Goal: Task Accomplishment & Management: Use online tool/utility

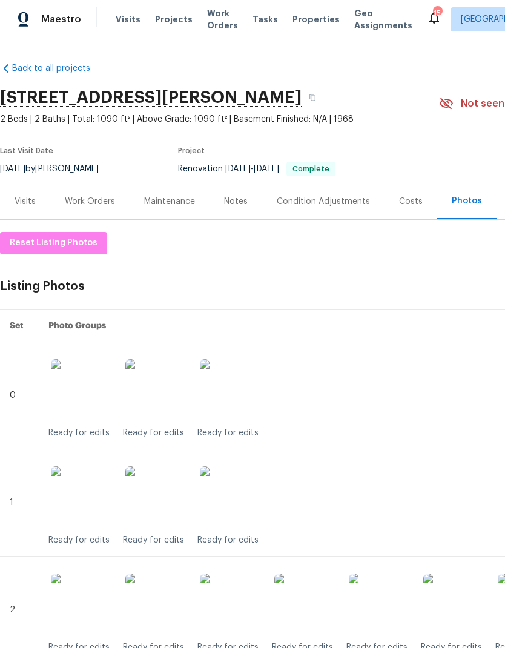
click at [167, 18] on span "Projects" at bounding box center [174, 19] width 38 height 12
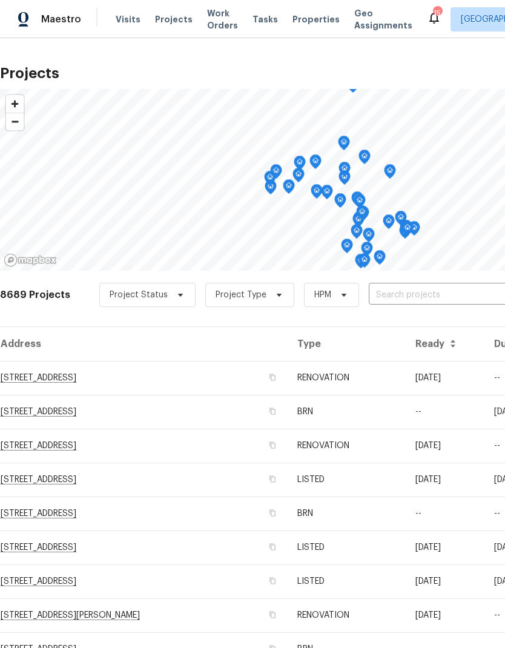
click at [421, 286] on input "text" at bounding box center [438, 295] width 139 height 19
type input "24 bell"
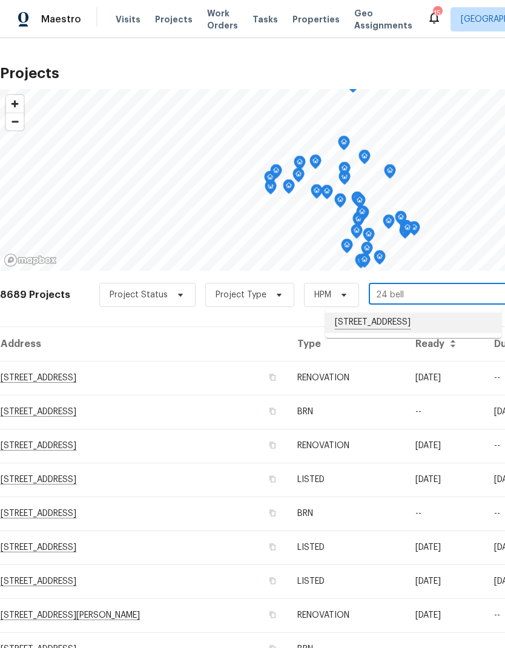
click at [432, 324] on li "[STREET_ADDRESS]" at bounding box center [413, 322] width 176 height 21
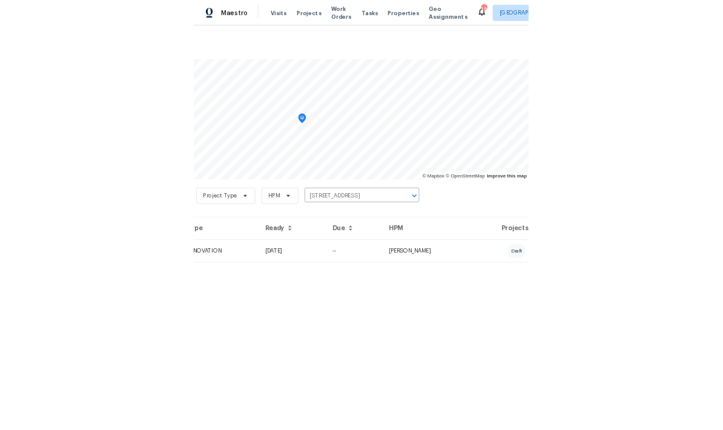
scroll to position [0, 179]
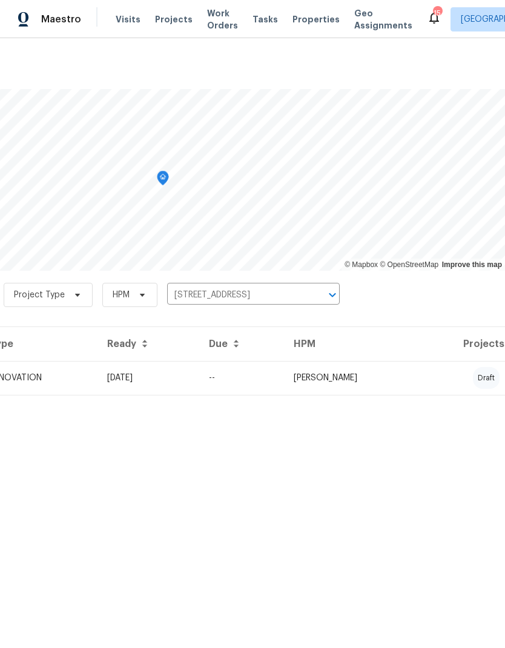
click at [420, 372] on td "[PERSON_NAME]" at bounding box center [352, 378] width 136 height 34
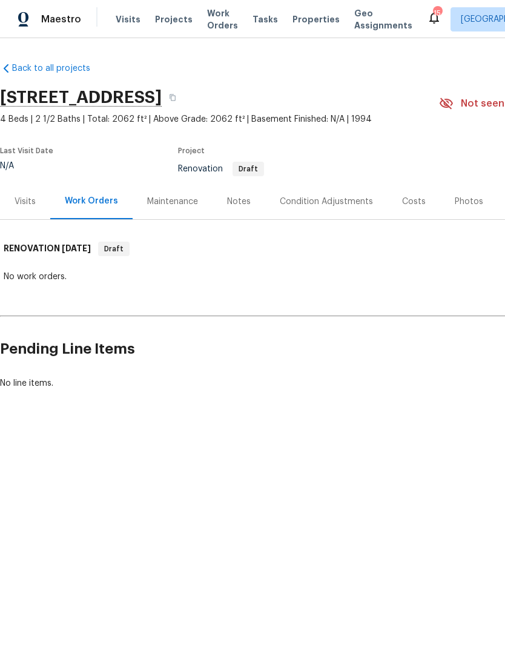
click at [327, 200] on div "Condition Adjustments" at bounding box center [326, 202] width 93 height 12
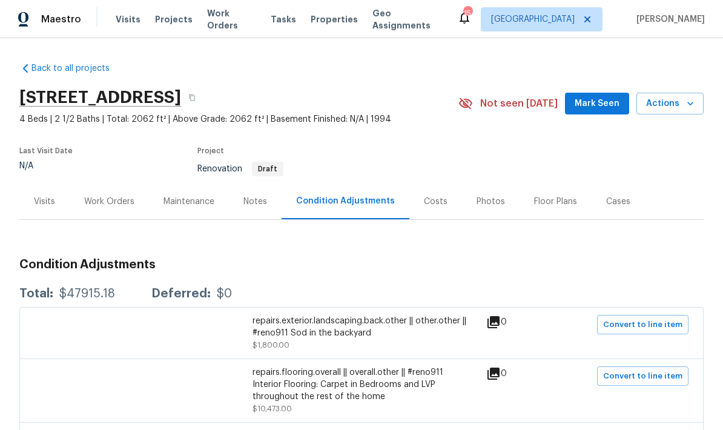
click at [255, 205] on div "Notes" at bounding box center [255, 202] width 24 height 12
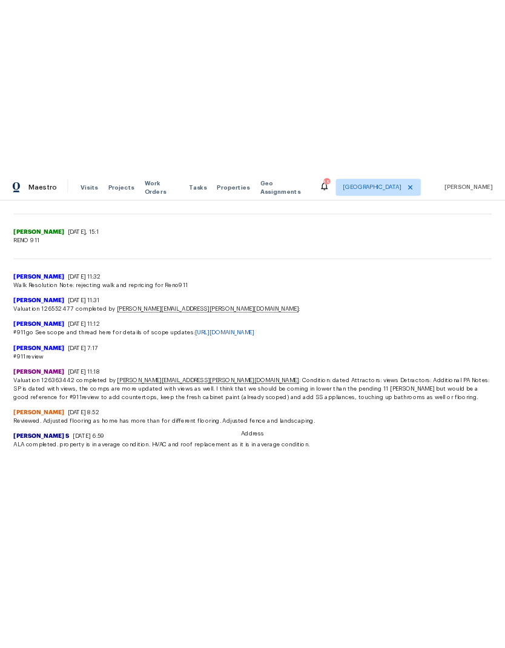
scroll to position [378, 0]
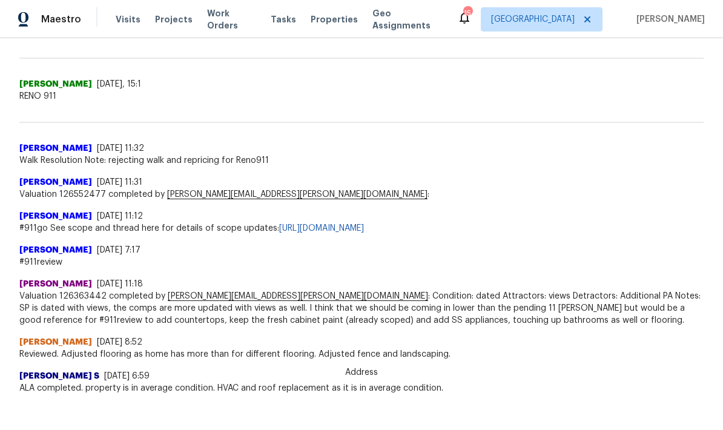
click at [504, 220] on div "[PERSON_NAME] [DATE] 11:12" at bounding box center [361, 216] width 684 height 12
click at [364, 225] on link "[URL][DOMAIN_NAME]" at bounding box center [321, 228] width 85 height 8
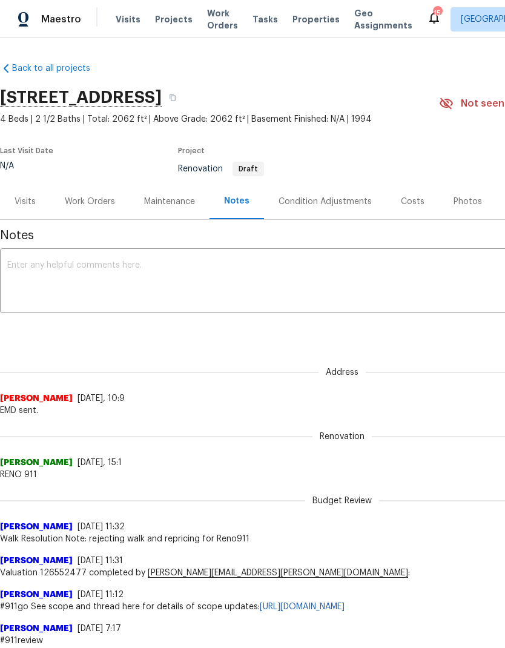
scroll to position [0, 0]
click at [117, 16] on span "Visits" at bounding box center [128, 19] width 25 height 12
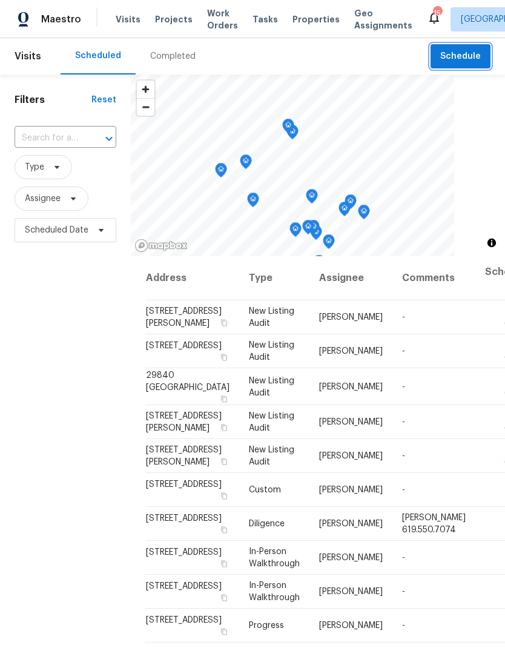
click at [467, 56] on span "Schedule" at bounding box center [460, 56] width 41 height 15
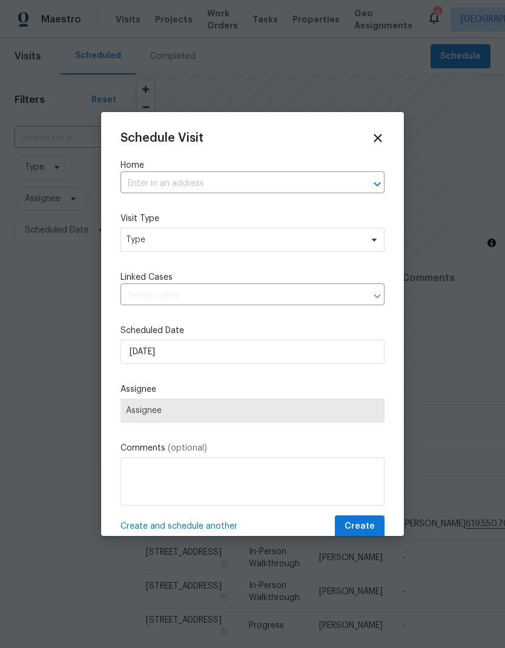
click at [146, 180] on input "text" at bounding box center [235, 183] width 230 height 19
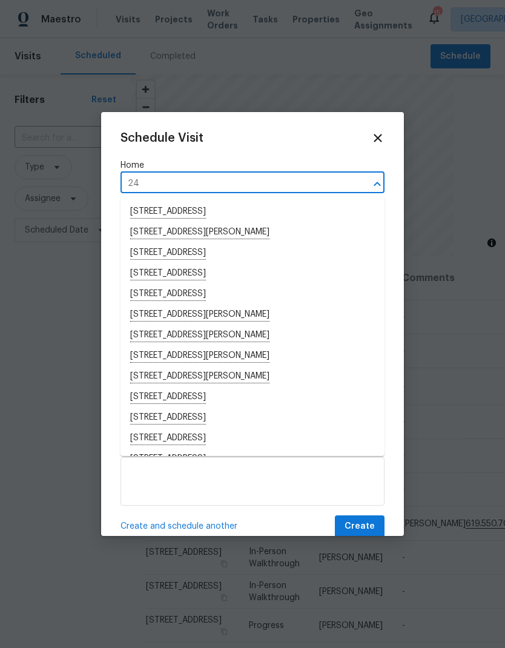
type input "24 b"
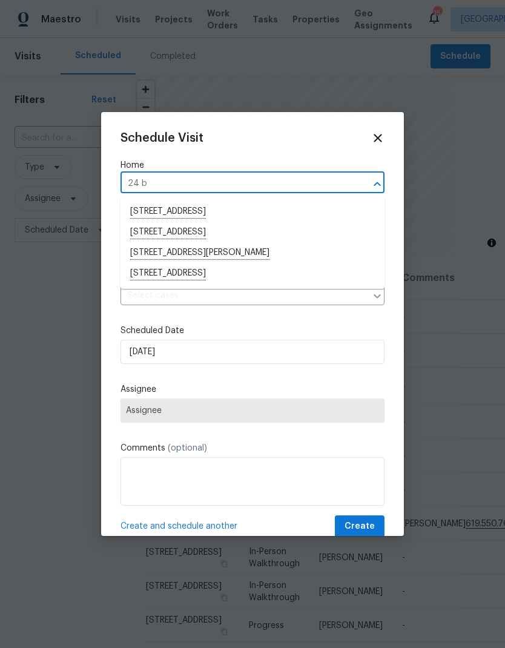
click at [276, 271] on li "[STREET_ADDRESS]" at bounding box center [252, 273] width 264 height 21
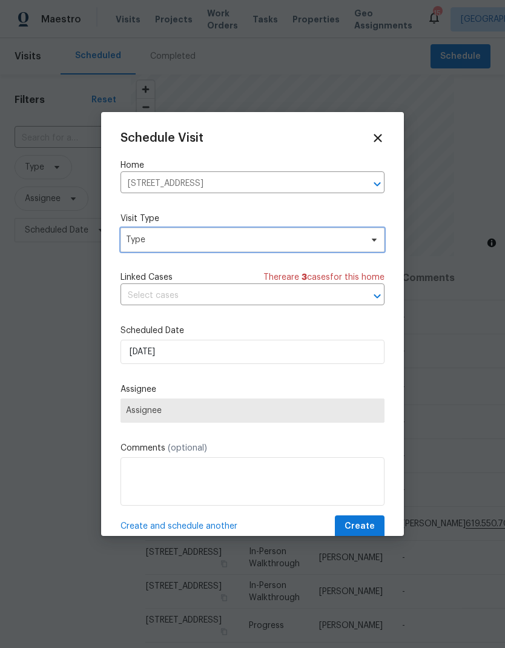
click at [273, 232] on span "Type" at bounding box center [252, 240] width 264 height 24
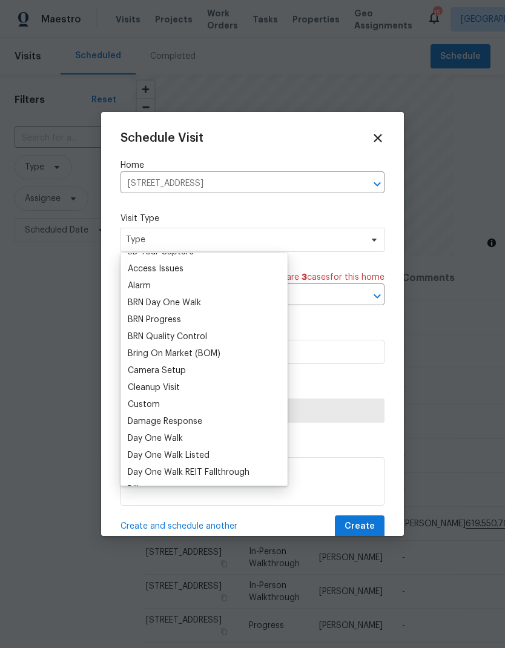
scroll to position [99, 0]
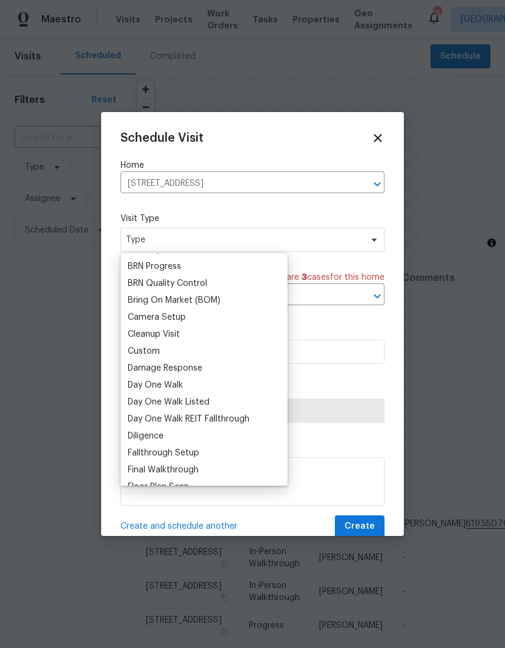
click at [138, 354] on div "Custom" at bounding box center [144, 351] width 32 height 12
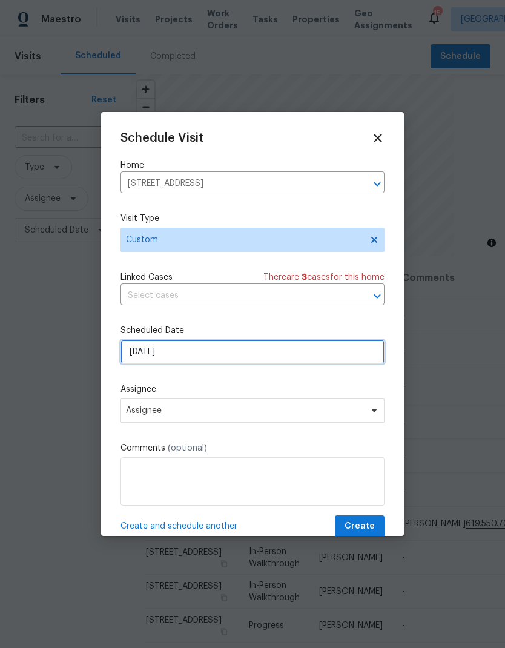
click at [185, 353] on input "[DATE]" at bounding box center [252, 352] width 264 height 24
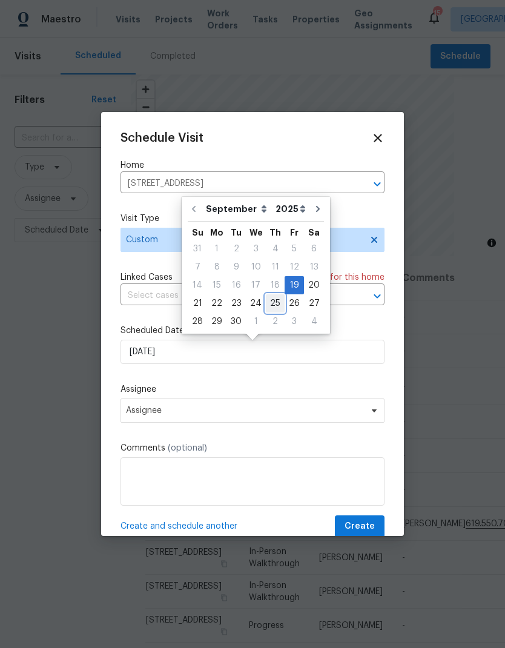
click at [274, 309] on div "25" at bounding box center [275, 303] width 19 height 17
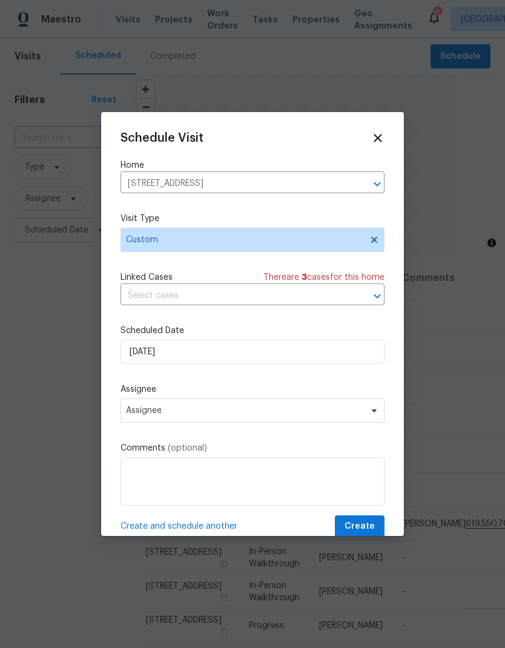
type input "[DATE]"
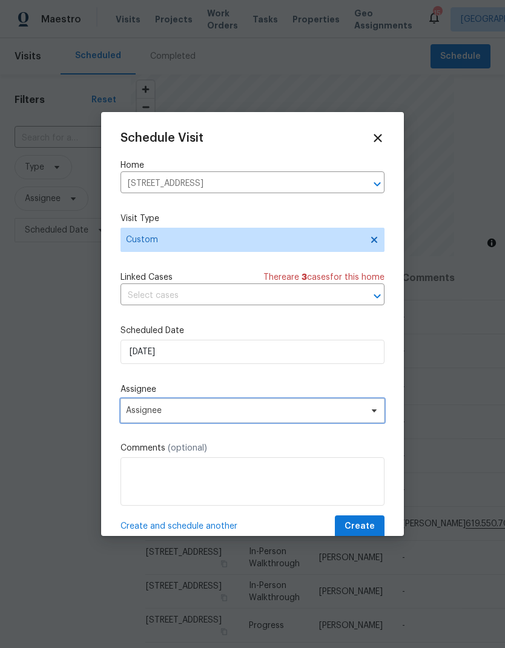
click at [268, 409] on span "Assignee" at bounding box center [244, 411] width 237 height 10
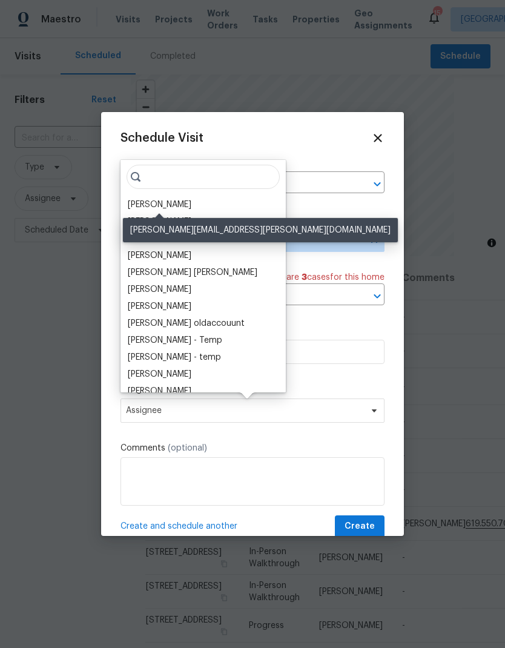
click at [137, 200] on div "[PERSON_NAME]" at bounding box center [160, 205] width 64 height 12
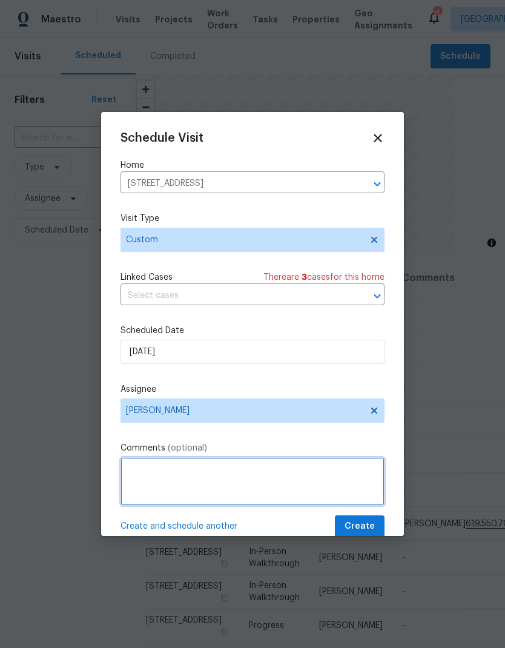
click at [139, 475] on textarea at bounding box center [252, 481] width 264 height 48
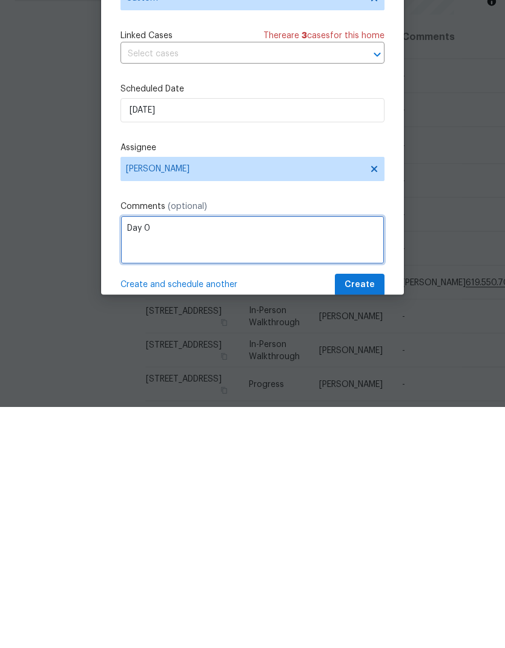
type textarea "Day 0"
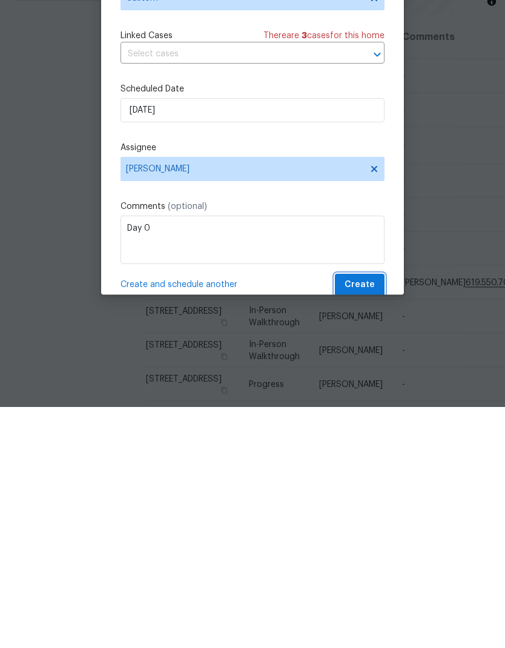
click at [372, 519] on span "Create" at bounding box center [359, 526] width 30 height 15
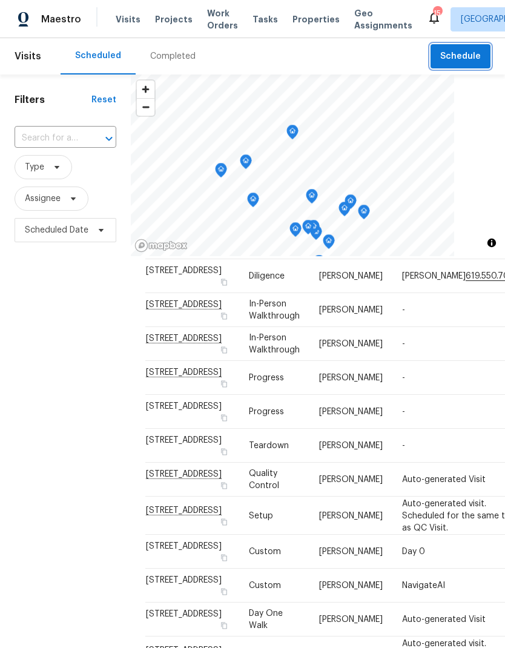
scroll to position [777, 0]
